Goal: Book appointment/travel/reservation

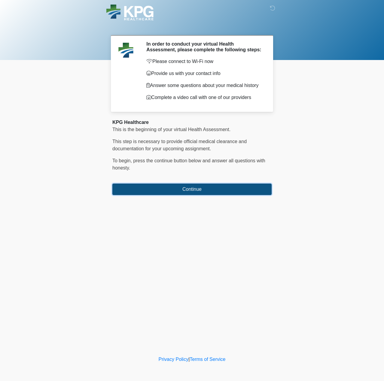
click at [192, 190] on button "Continue" at bounding box center [191, 189] width 159 height 11
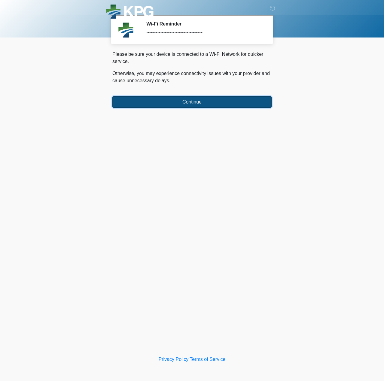
click at [196, 100] on button "Continue" at bounding box center [191, 101] width 159 height 11
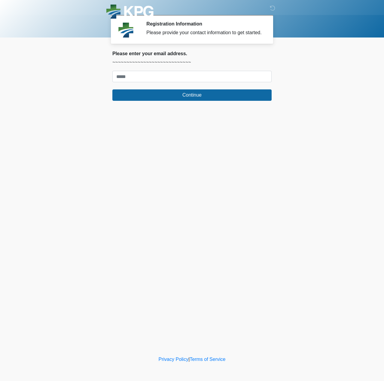
click at [214, 35] on div "Please provide your contact information to get started." at bounding box center [204, 32] width 116 height 7
click at [136, 25] on div at bounding box center [129, 29] width 25 height 17
click at [121, 35] on img at bounding box center [126, 30] width 18 height 18
click at [143, 77] on input "Where should we email your response?" at bounding box center [191, 76] width 159 height 11
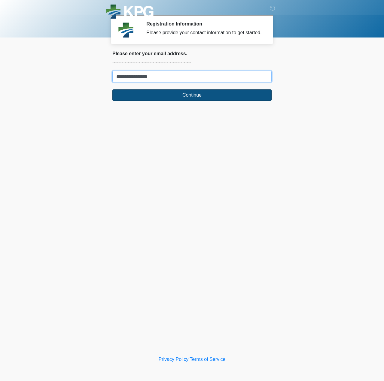
type input "**********"
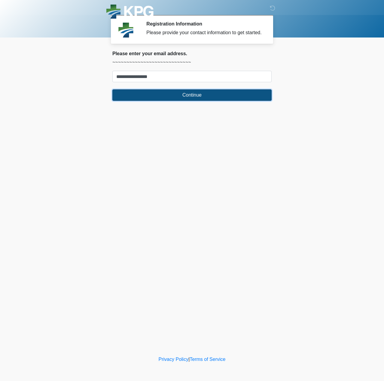
click at [179, 96] on button "Continue" at bounding box center [191, 94] width 159 height 11
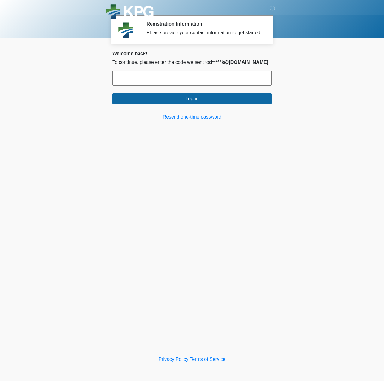
click at [192, 79] on input "text" at bounding box center [191, 78] width 159 height 15
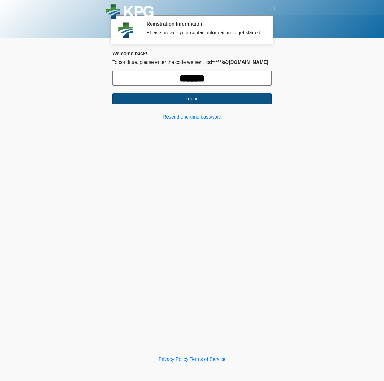
type input "******"
click at [201, 99] on button "Log in" at bounding box center [191, 98] width 159 height 11
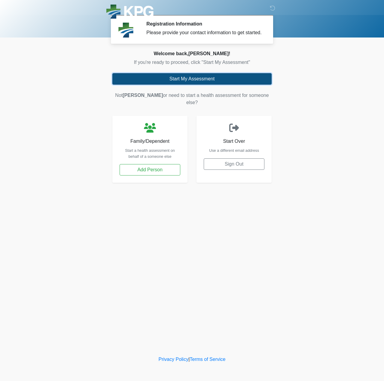
click at [179, 79] on button "Start My Assessment" at bounding box center [191, 78] width 159 height 11
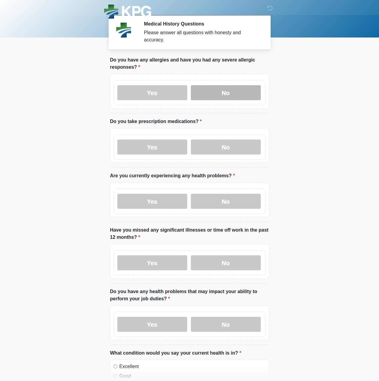
click at [212, 89] on label "No" at bounding box center [226, 92] width 70 height 15
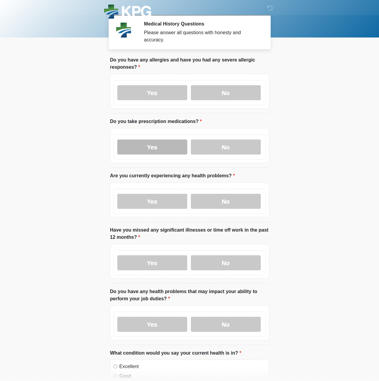
click at [171, 143] on label "Yes" at bounding box center [152, 147] width 70 height 15
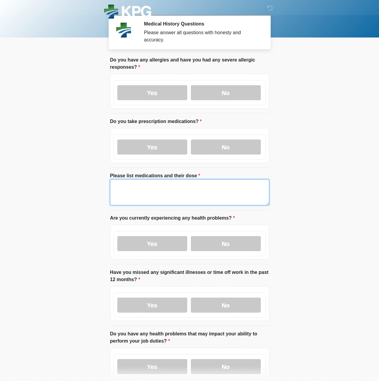
click at [159, 183] on textarea "Please list medications and their dose" at bounding box center [189, 193] width 159 height 26
type textarea "**********"
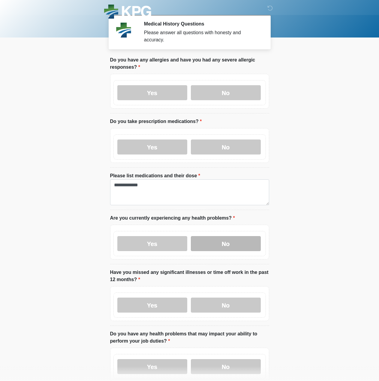
click at [225, 239] on label "No" at bounding box center [226, 243] width 70 height 15
click at [223, 298] on label "No" at bounding box center [226, 305] width 70 height 15
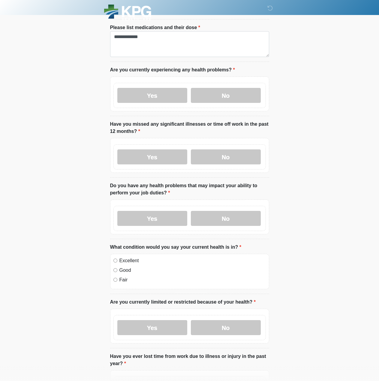
scroll to position [180, 0]
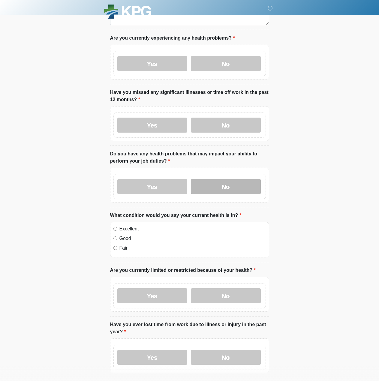
click at [223, 183] on label "No" at bounding box center [226, 186] width 70 height 15
click at [123, 225] on label "Excellent" at bounding box center [192, 228] width 147 height 7
click at [222, 291] on label "No" at bounding box center [226, 296] width 70 height 15
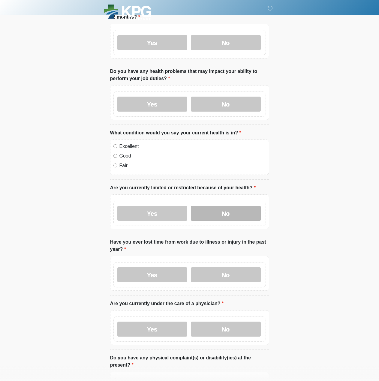
scroll to position [300, 0]
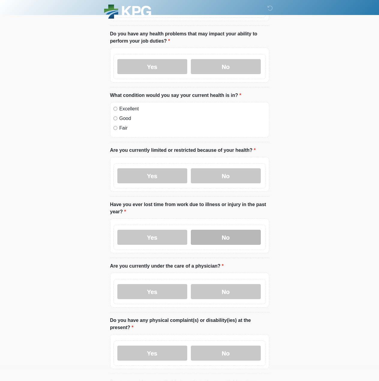
click at [219, 235] on label "No" at bounding box center [226, 237] width 70 height 15
click at [220, 284] on label "No" at bounding box center [226, 291] width 70 height 15
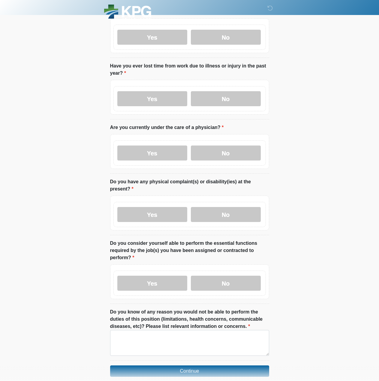
scroll to position [450, 0]
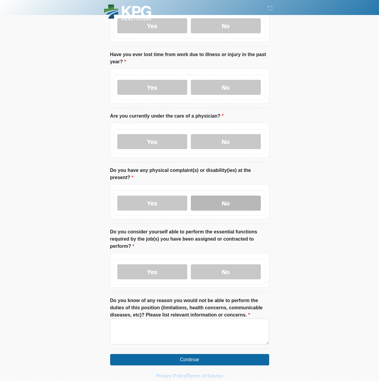
click at [233, 196] on label "No" at bounding box center [226, 203] width 70 height 15
click at [230, 264] on label "No" at bounding box center [226, 271] width 70 height 15
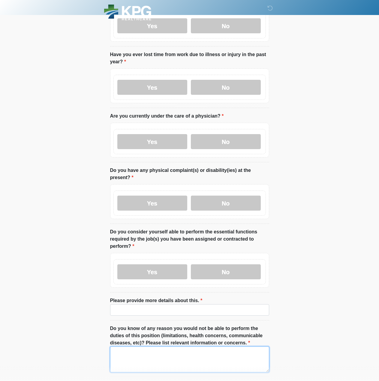
click at [158, 352] on textarea "Do you know of any reason you would not be able to perform the duties of this p…" at bounding box center [189, 360] width 159 height 26
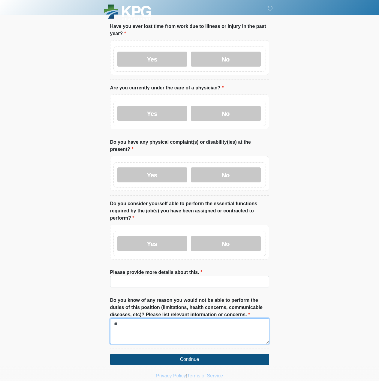
scroll to position [482, 0]
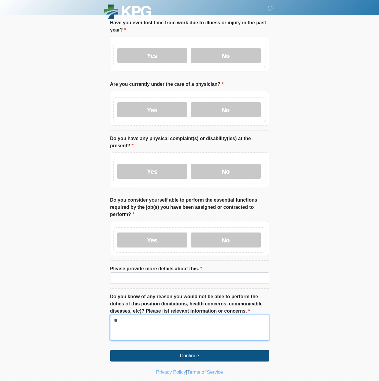
type textarea "**"
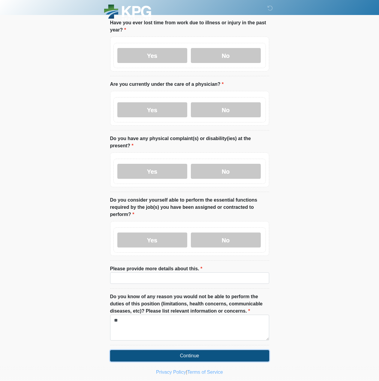
click at [208, 350] on button "Continue" at bounding box center [189, 355] width 159 height 11
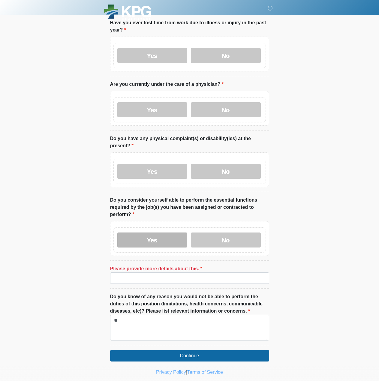
click at [149, 233] on label "Yes" at bounding box center [152, 240] width 70 height 15
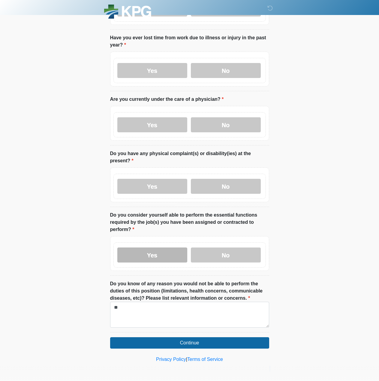
scroll to position [454, 0]
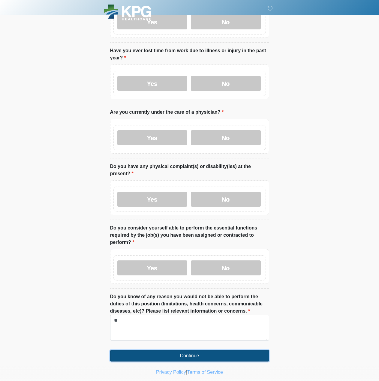
click at [199, 350] on button "Continue" at bounding box center [189, 355] width 159 height 11
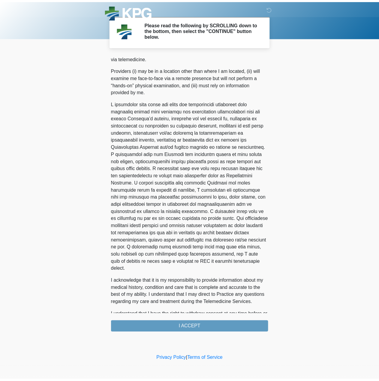
scroll to position [231, 0]
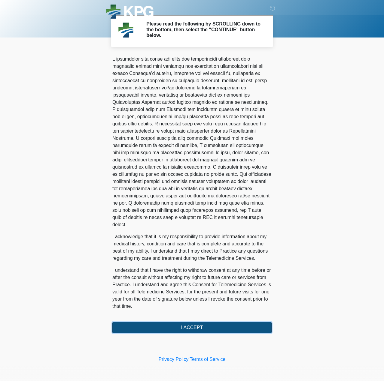
click at [197, 325] on button "I ACCEPT" at bounding box center [191, 327] width 159 height 11
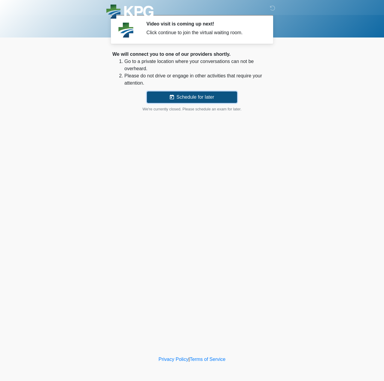
click at [183, 94] on button "Schedule for later" at bounding box center [192, 97] width 90 height 11
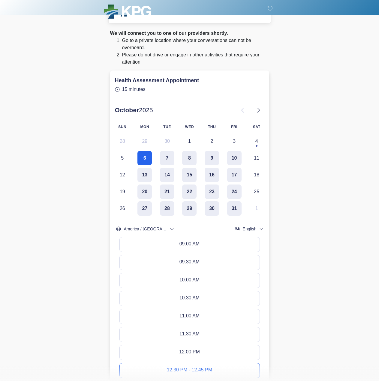
scroll to position [0, 0]
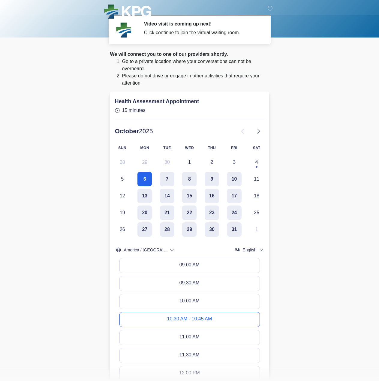
click at [206, 319] on div "10:30 AM - 10:45 AM" at bounding box center [189, 319] width 45 height 7
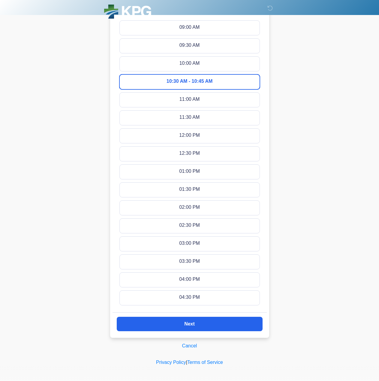
scroll to position [240, 0]
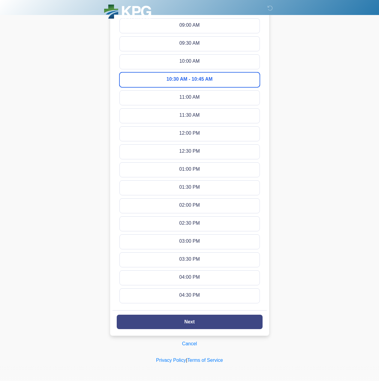
click at [0, 0] on slot "Next" at bounding box center [0, 0] width 0 height 0
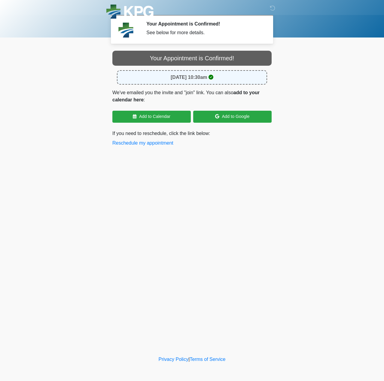
click at [197, 202] on div "‎ ‎ ‎ Your Appointment is Confirmed! See below for more details. Please connect…" at bounding box center [192, 177] width 180 height 343
click at [224, 119] on link "Add to Google" at bounding box center [232, 117] width 78 height 12
